Goal: Information Seeking & Learning: Learn about a topic

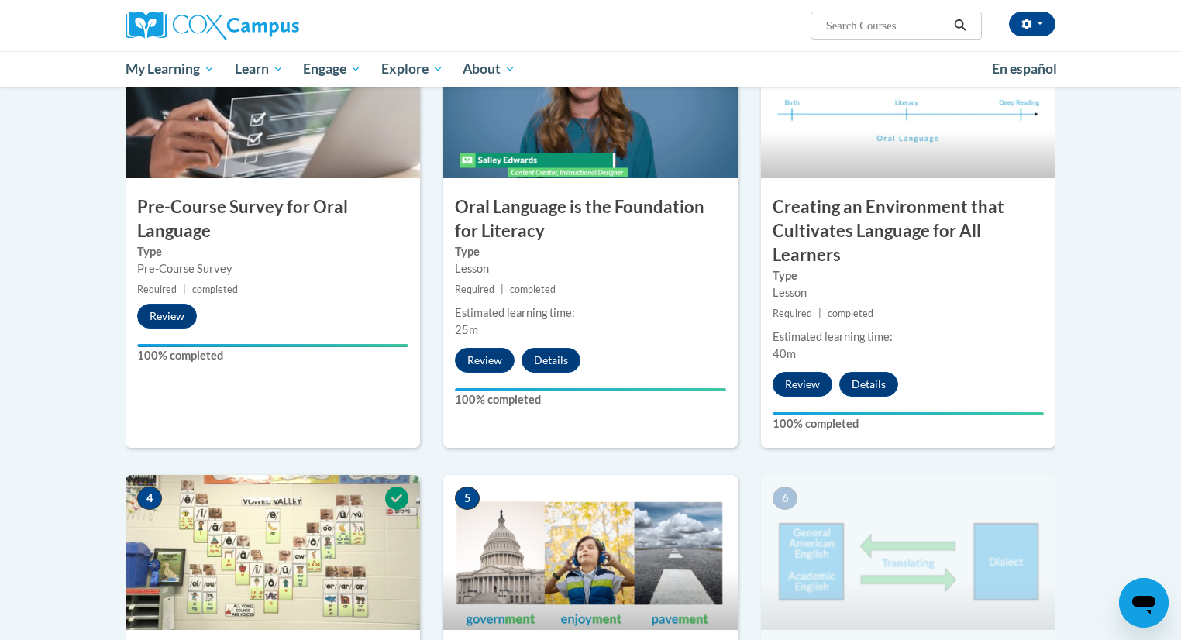
scroll to position [408, 0]
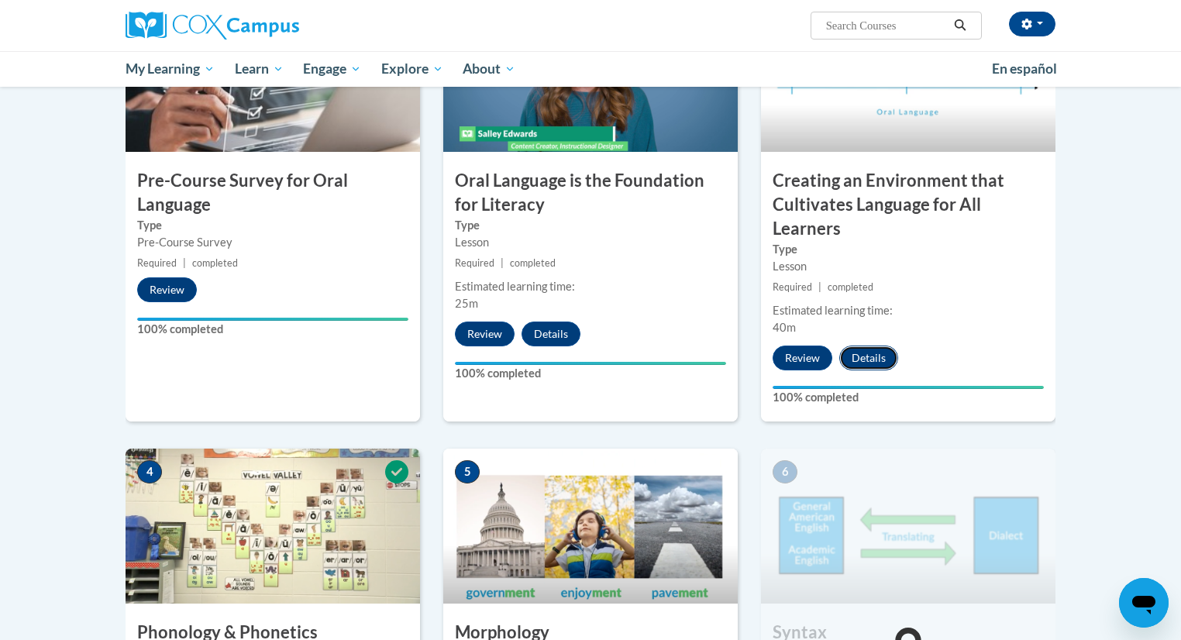
click at [857, 359] on button "Details" at bounding box center [868, 358] width 59 height 25
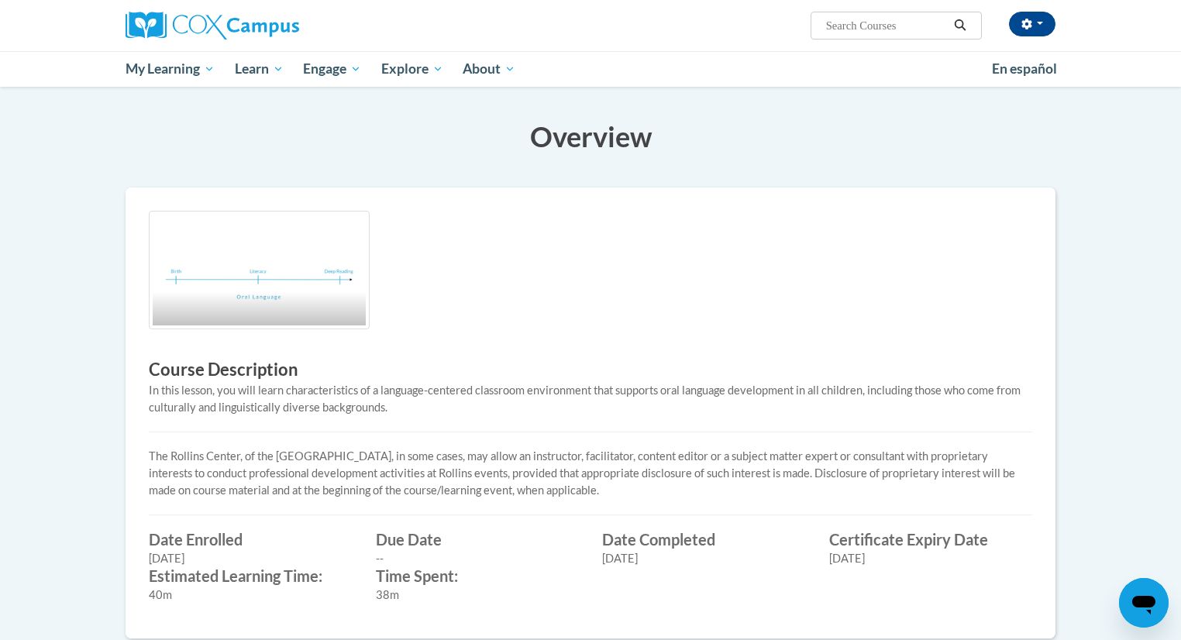
scroll to position [266, 0]
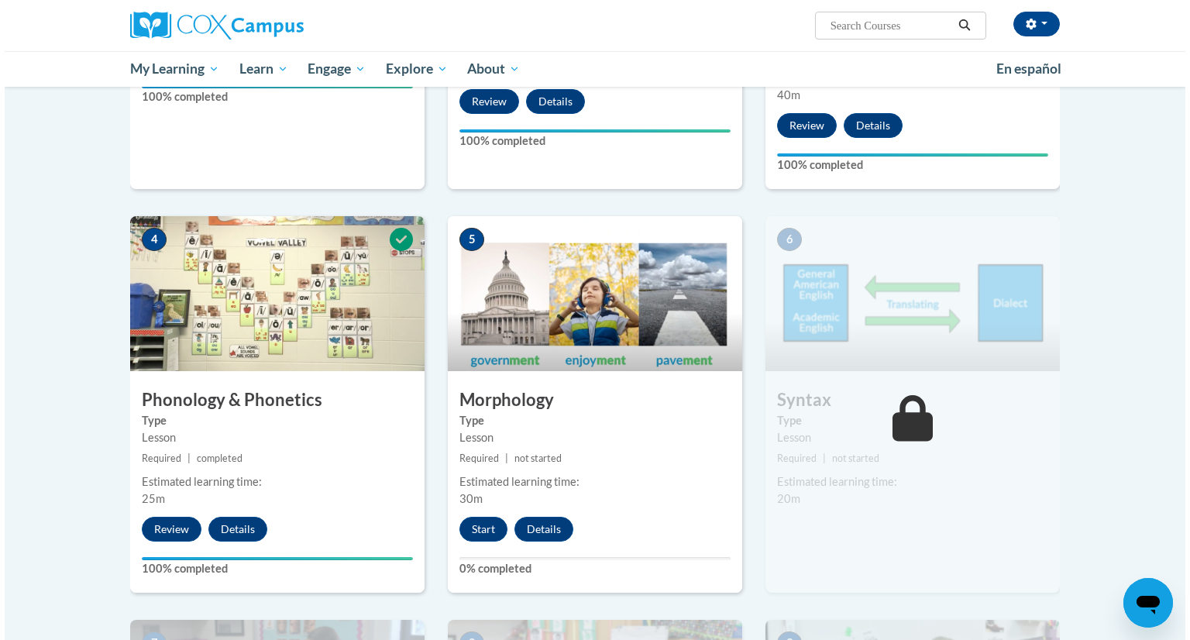
scroll to position [642, 0]
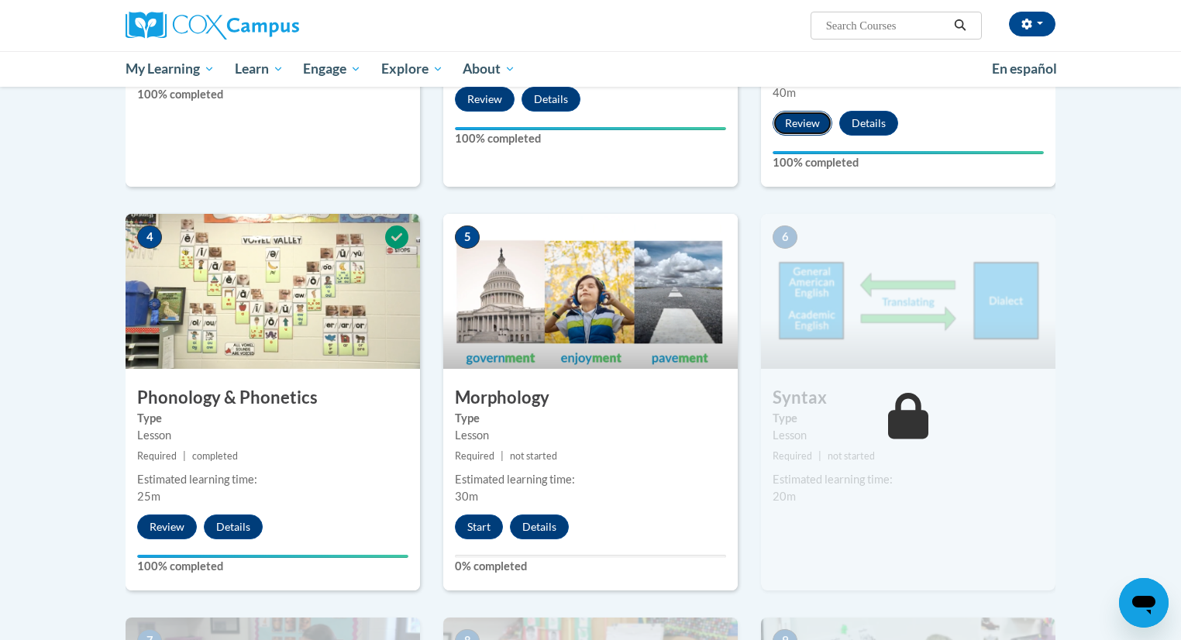
click at [794, 115] on button "Review" at bounding box center [803, 123] width 60 height 25
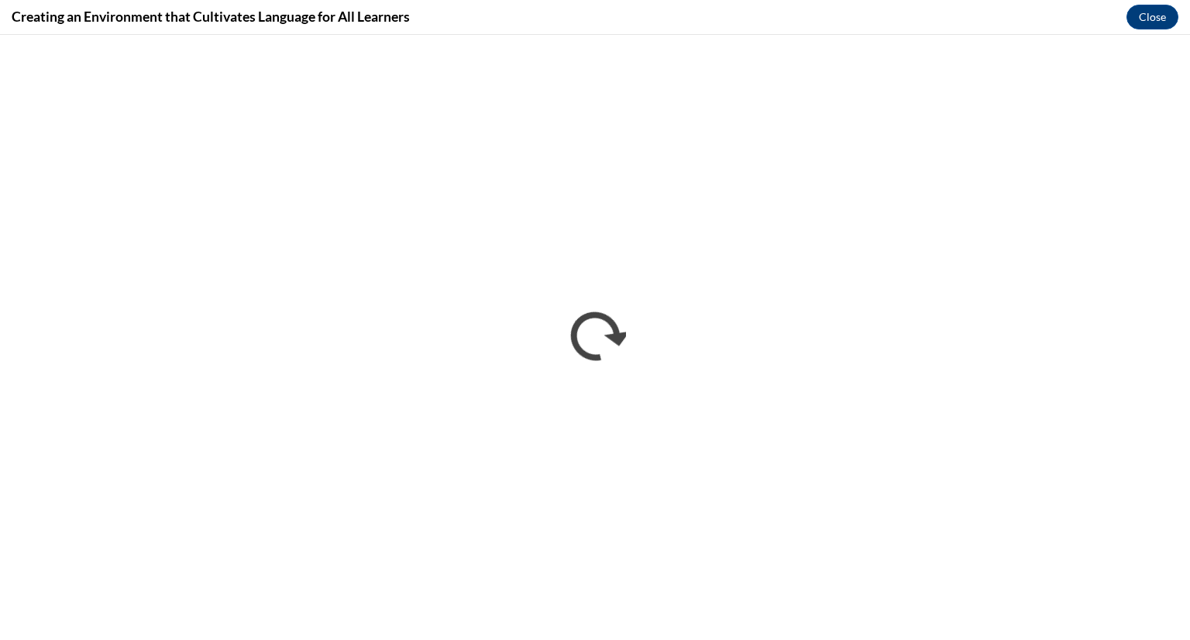
scroll to position [0, 0]
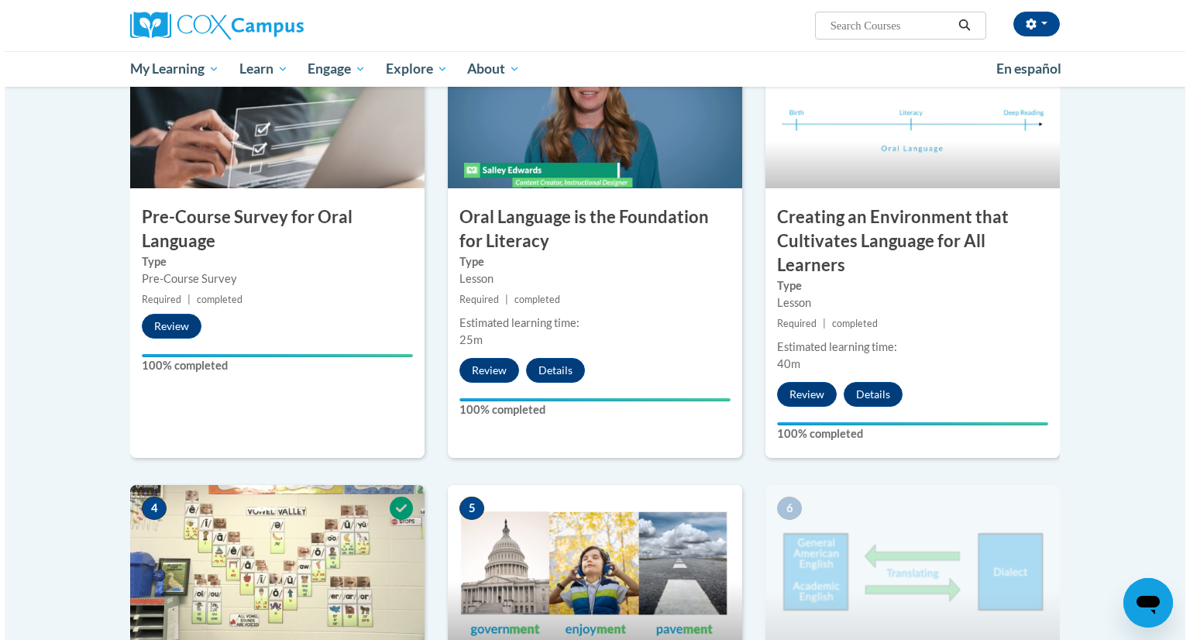
scroll to position [372, 0]
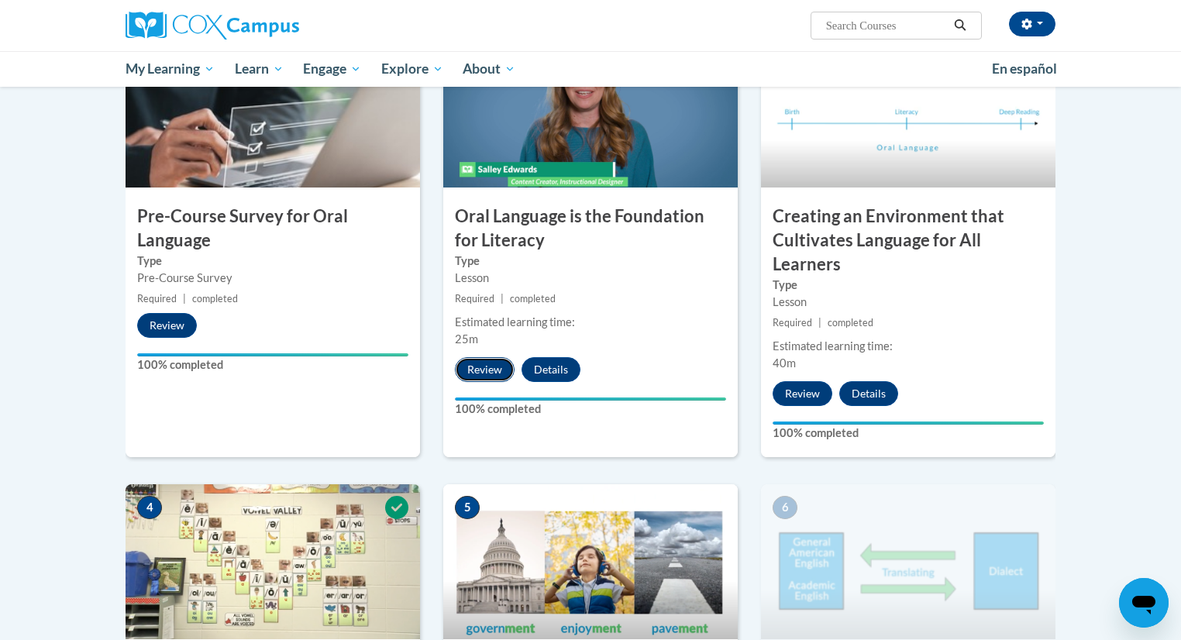
click at [491, 367] on button "Review" at bounding box center [485, 369] width 60 height 25
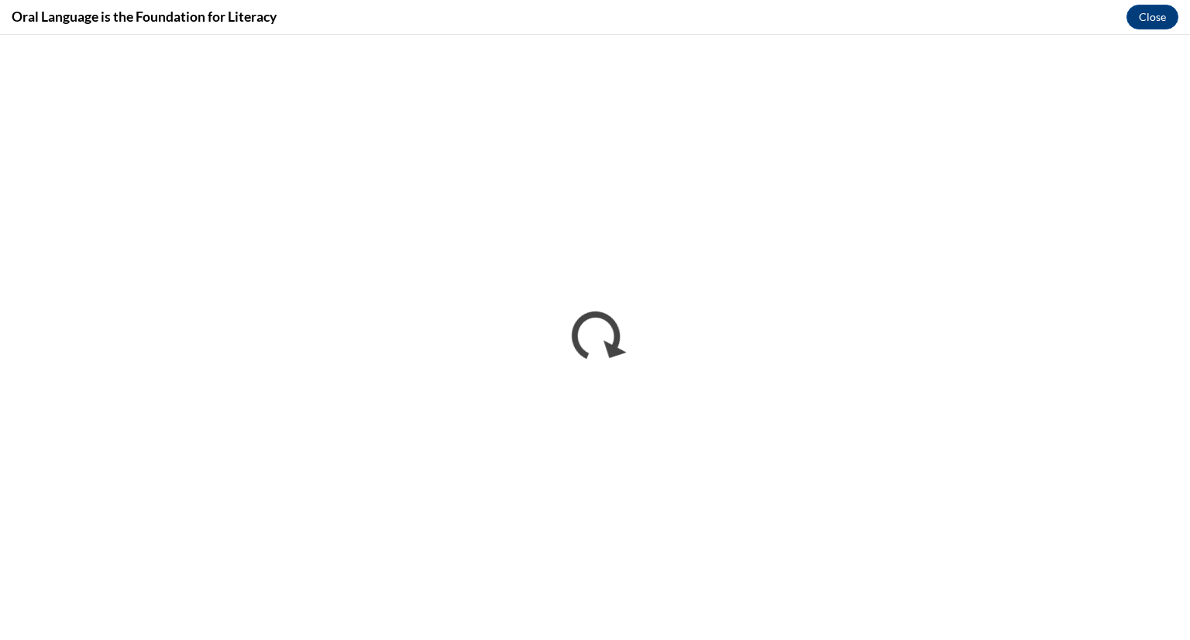
scroll to position [0, 0]
